Goal: Task Accomplishment & Management: Use online tool/utility

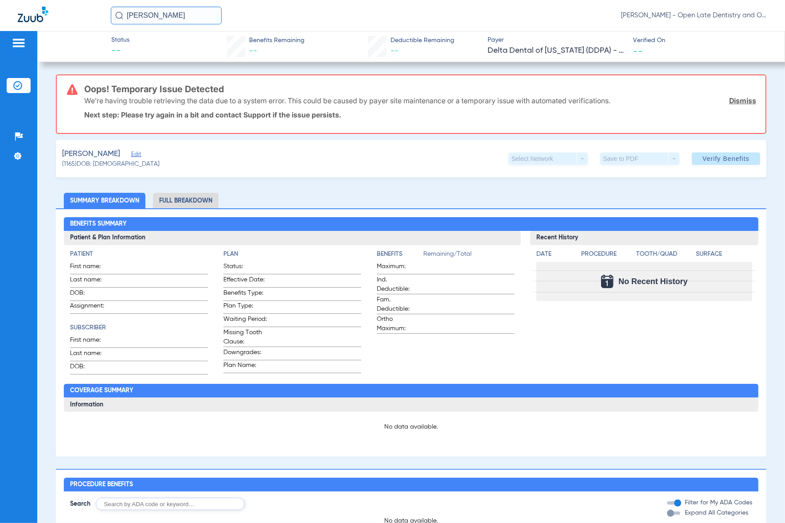
click at [194, 21] on input "[PERSON_NAME]" at bounding box center [166, 16] width 111 height 18
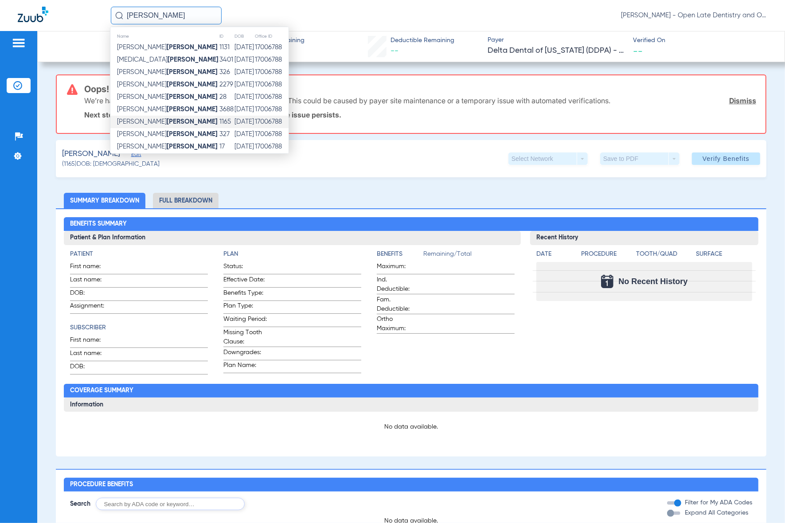
click at [194, 21] on input "Jones" at bounding box center [166, 16] width 111 height 18
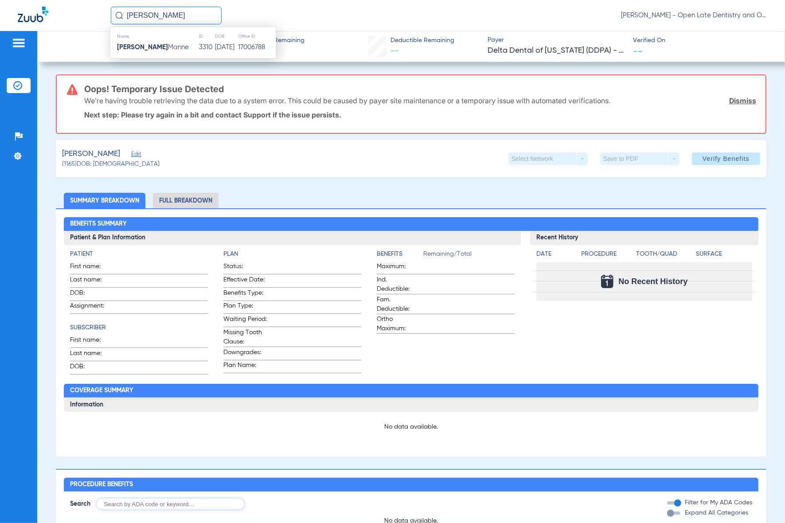
type input "chaitanya"
click at [176, 40] on th "Name" at bounding box center [154, 36] width 88 height 10
click at [176, 45] on td "Chaitanya Manne" at bounding box center [154, 47] width 88 height 12
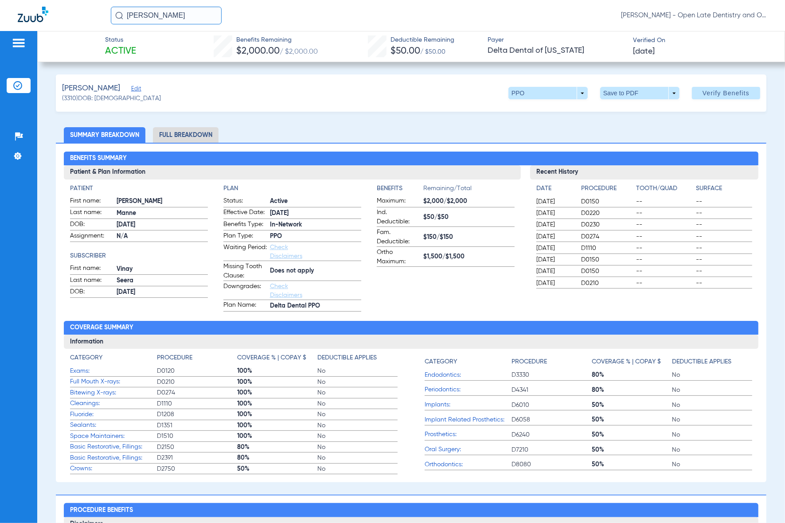
click at [703, 94] on span "Verify Benefits" at bounding box center [726, 93] width 47 height 7
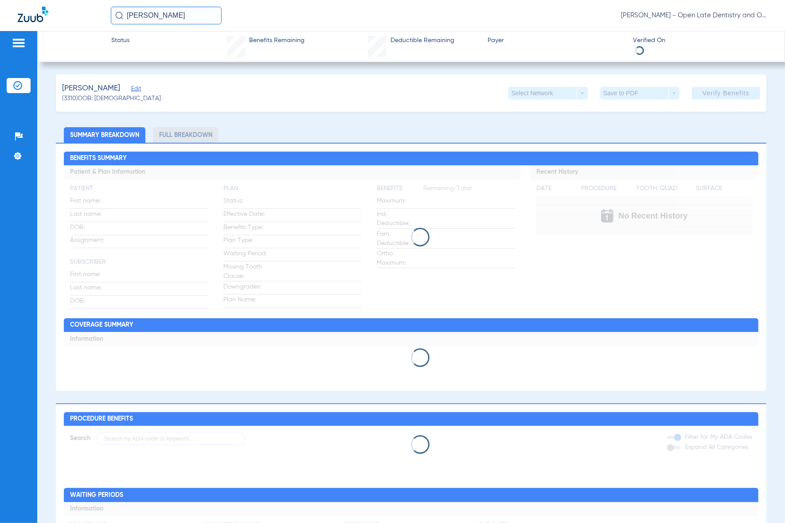
click at [178, 18] on input "chaitanya" at bounding box center [166, 16] width 111 height 18
